Goal: Task Accomplishment & Management: Manage account settings

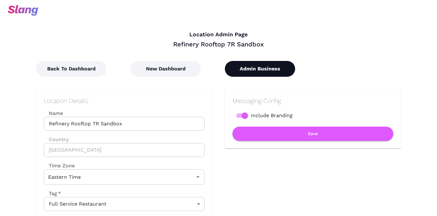
click at [265, 70] on button "Admin Business" at bounding box center [260, 69] width 70 height 16
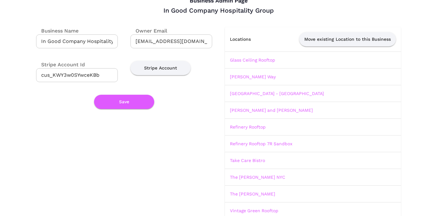
scroll to position [39, 0]
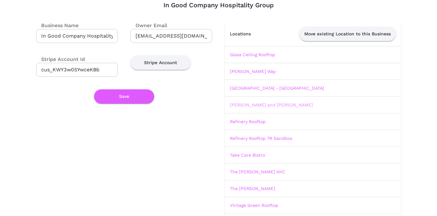
click at [240, 104] on link "[PERSON_NAME] and [PERSON_NAME]" at bounding box center [271, 105] width 83 height 5
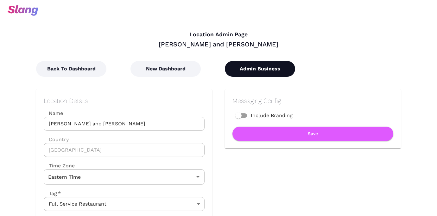
click at [251, 65] on button "Admin Business" at bounding box center [260, 69] width 70 height 16
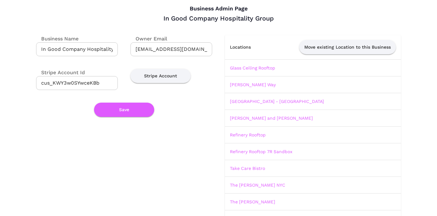
scroll to position [59, 0]
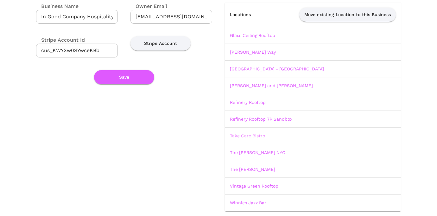
click at [250, 134] on link "Take Care Bistro" at bounding box center [247, 136] width 35 height 5
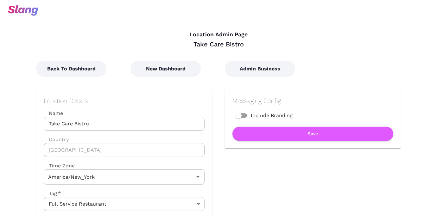
type input "Eastern Time"
